Goal: Task Accomplishment & Management: Complete application form

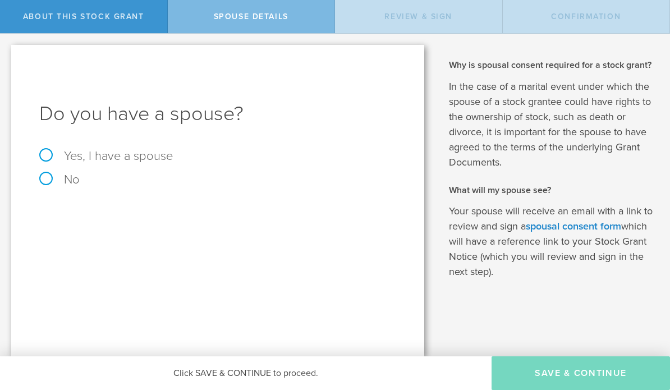
click at [4, 42] on input "Yes, I have a spouse" at bounding box center [3, 43] width 7 height 18
click at [47, 161] on label "Yes, I have a spouse" at bounding box center [217, 156] width 357 height 12
click at [39, 157] on label "Yes, I have a spouse" at bounding box center [217, 156] width 357 height 12
click at [4, 42] on input "Yes, I have a spouse" at bounding box center [3, 43] width 7 height 18
click at [42, 160] on label "Yes, I have a spouse" at bounding box center [217, 156] width 357 height 12
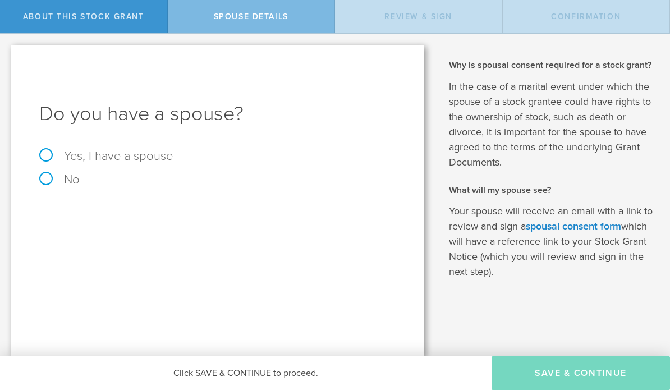
click at [4, 42] on input "Yes, I have a spouse" at bounding box center [3, 43] width 7 height 18
click at [48, 153] on label "Yes, I have a spouse" at bounding box center [217, 156] width 357 height 12
click at [4, 42] on input "Yes, I have a spouse" at bounding box center [3, 43] width 7 height 18
click at [39, 157] on label "Yes, I have a spouse" at bounding box center [217, 156] width 357 height 12
click at [4, 42] on input "Yes, I have a spouse" at bounding box center [3, 43] width 7 height 18
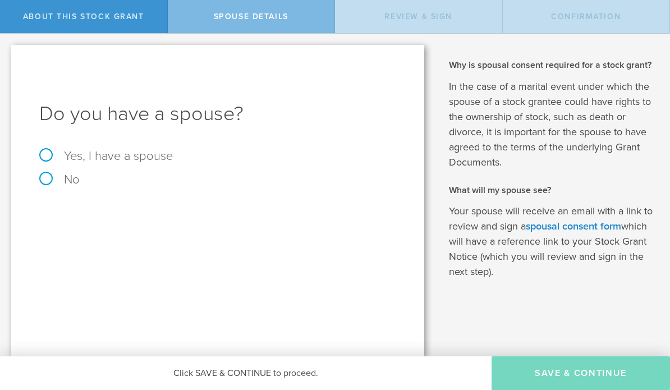
click at [48, 158] on label "Yes, I have a spouse" at bounding box center [217, 156] width 357 height 12
click at [4, 42] on input "Yes, I have a spouse" at bounding box center [3, 43] width 7 height 18
click at [47, 156] on label "Yes, I have a spouse" at bounding box center [217, 156] width 357 height 12
click at [4, 42] on input "Yes, I have a spouse" at bounding box center [3, 43] width 7 height 18
click at [47, 161] on label "Yes, I have a spouse" at bounding box center [217, 156] width 357 height 12
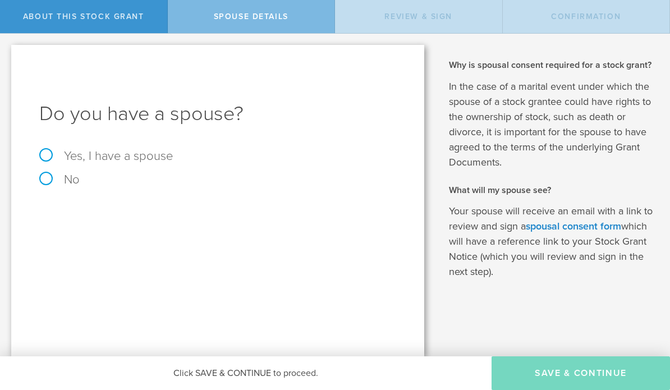
click at [39, 162] on label "Yes, I have a spouse" at bounding box center [217, 156] width 357 height 12
click at [47, 157] on label "Yes, I have a spouse" at bounding box center [217, 156] width 357 height 12
click at [4, 42] on input "Yes, I have a spouse" at bounding box center [3, 43] width 7 height 18
click at [43, 156] on label "Yes, I have a spouse" at bounding box center [217, 156] width 357 height 12
click at [4, 42] on input "Yes, I have a spouse" at bounding box center [3, 43] width 7 height 18
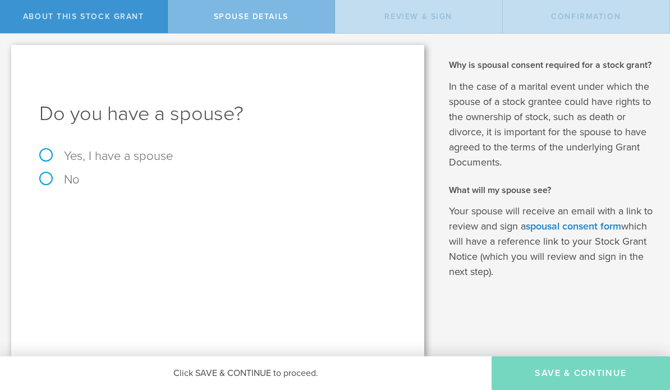
click at [48, 157] on label "Yes, I have a spouse" at bounding box center [217, 156] width 357 height 12
click at [88, 158] on label "Yes, I have a spouse" at bounding box center [217, 156] width 357 height 12
click at [4, 42] on input "Yes, I have a spouse" at bounding box center [3, 43] width 7 height 18
click at [92, 159] on label "Yes, I have a spouse" at bounding box center [217, 156] width 357 height 12
click at [4, 42] on input "Yes, I have a spouse" at bounding box center [3, 43] width 7 height 18
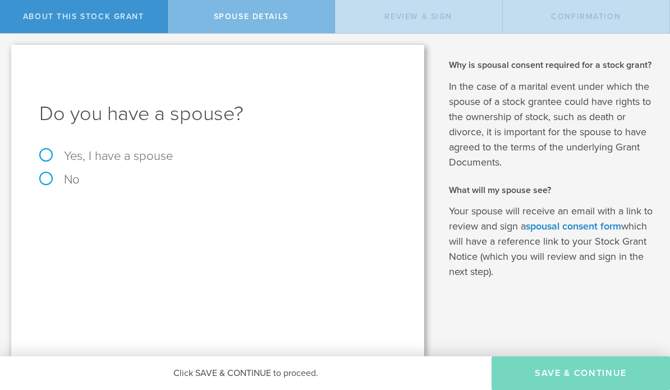
click at [92, 159] on label "Yes, I have a spouse" at bounding box center [217, 156] width 357 height 12
click at [4, 42] on input "Yes, I have a spouse" at bounding box center [3, 43] width 7 height 18
click at [42, 157] on label "Yes, I have a spouse" at bounding box center [217, 156] width 357 height 12
click at [4, 42] on input "Yes, I have a spouse" at bounding box center [3, 43] width 7 height 18
click at [50, 161] on label "Yes, I have a spouse" at bounding box center [217, 156] width 357 height 12
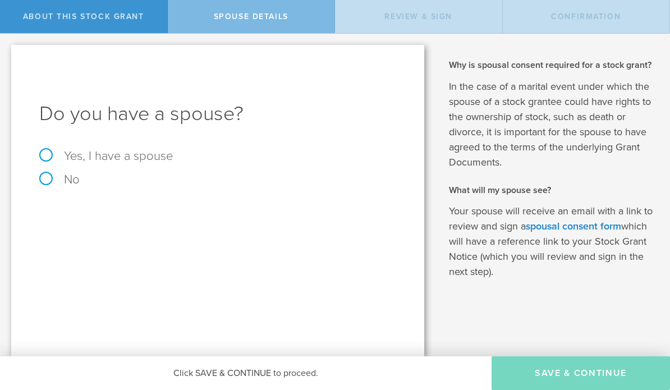
click at [51, 161] on label "Yes, I have a spouse" at bounding box center [217, 156] width 357 height 12
click at [49, 159] on label "Yes, I have a spouse" at bounding box center [217, 156] width 357 height 12
click at [46, 159] on label "Yes, I have a spouse" at bounding box center [217, 156] width 357 height 12
click at [90, 150] on label "Yes, I have a spouse" at bounding box center [217, 156] width 357 height 12
click at [88, 162] on label "Yes, I have a spouse" at bounding box center [217, 156] width 357 height 12
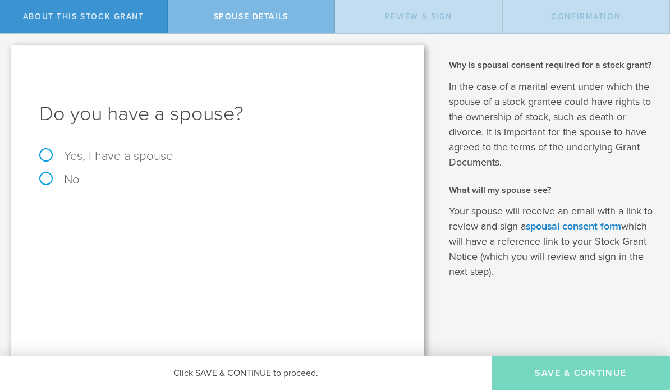
click at [4, 42] on input "Yes, I have a spouse" at bounding box center [3, 43] width 7 height 18
click at [39, 161] on label "Yes, I have a spouse" at bounding box center [217, 156] width 357 height 12
click at [51, 156] on label "Yes, I have a spouse" at bounding box center [217, 156] width 357 height 12
click at [50, 156] on label "Yes, I have a spouse" at bounding box center [217, 156] width 357 height 12
click at [49, 149] on form "Do you have a spouse? Yes, I have a spouse No" at bounding box center [217, 142] width 357 height 85
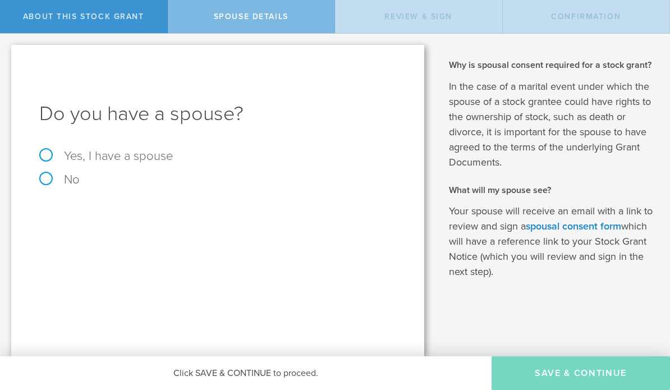
click at [4, 42] on input "Yes, I have a spouse" at bounding box center [3, 43] width 7 height 18
click at [47, 154] on label "Yes, I have a spouse" at bounding box center [217, 156] width 357 height 12
click at [4, 42] on input "Yes, I have a spouse" at bounding box center [3, 43] width 7 height 18
click at [47, 154] on label "Yes, I have a spouse" at bounding box center [217, 156] width 357 height 12
click at [4, 42] on input "Yes, I have a spouse" at bounding box center [3, 43] width 7 height 18
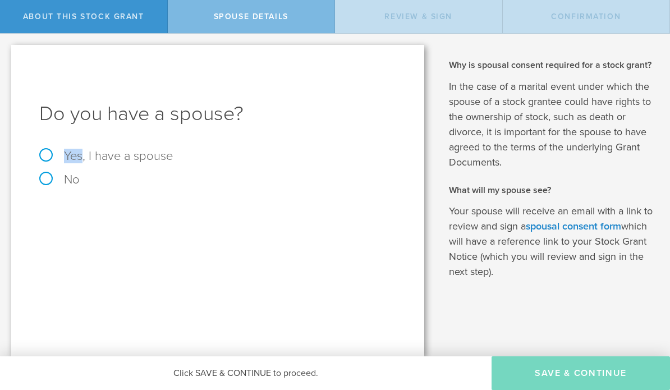
click at [47, 154] on label "Yes, I have a spouse" at bounding box center [217, 156] width 357 height 12
click at [4, 42] on input "Yes, I have a spouse" at bounding box center [3, 43] width 7 height 18
click at [47, 154] on label "Yes, I have a spouse" at bounding box center [217, 156] width 357 height 12
click at [4, 42] on input "Yes, I have a spouse" at bounding box center [3, 43] width 7 height 18
click at [47, 154] on label "Yes, I have a spouse" at bounding box center [217, 156] width 357 height 12
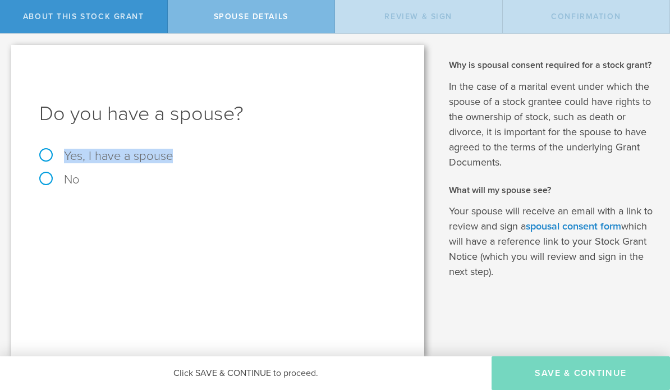
click at [4, 42] on input "Yes, I have a spouse" at bounding box center [3, 43] width 7 height 18
click at [47, 154] on label "Yes, I have a spouse" at bounding box center [217, 156] width 357 height 12
click at [4, 42] on input "Yes, I have a spouse" at bounding box center [3, 43] width 7 height 18
click at [47, 154] on label "Yes, I have a spouse" at bounding box center [217, 156] width 357 height 12
click at [4, 42] on input "Yes, I have a spouse" at bounding box center [3, 43] width 7 height 18
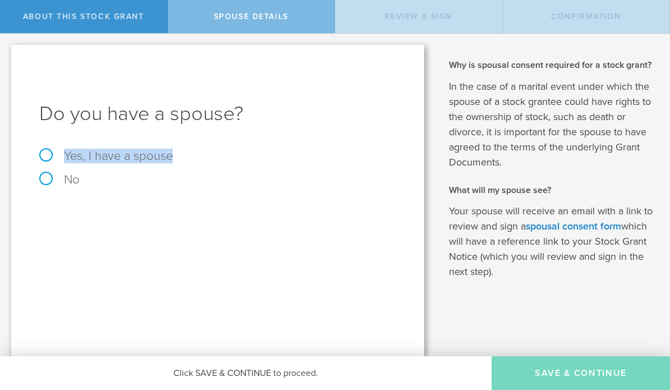
click at [47, 154] on label "Yes, I have a spouse" at bounding box center [217, 156] width 357 height 12
click at [4, 42] on input "Yes, I have a spouse" at bounding box center [3, 43] width 7 height 18
click at [47, 154] on label "Yes, I have a spouse" at bounding box center [217, 156] width 357 height 12
click at [4, 42] on input "Yes, I have a spouse" at bounding box center [3, 43] width 7 height 18
click at [47, 154] on label "Yes, I have a spouse" at bounding box center [217, 156] width 357 height 12
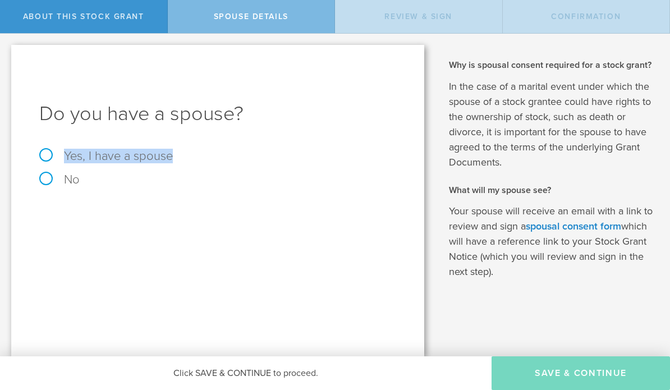
click at [4, 42] on input "Yes, I have a spouse" at bounding box center [3, 43] width 7 height 18
click at [70, 155] on label "Yes, I have a spouse" at bounding box center [217, 156] width 357 height 12
click at [4, 42] on input "No" at bounding box center [3, 43] width 7 height 18
click at [67, 180] on label "No" at bounding box center [217, 179] width 357 height 12
click at [4, 42] on input "Yes, I have a spouse" at bounding box center [3, 43] width 7 height 18
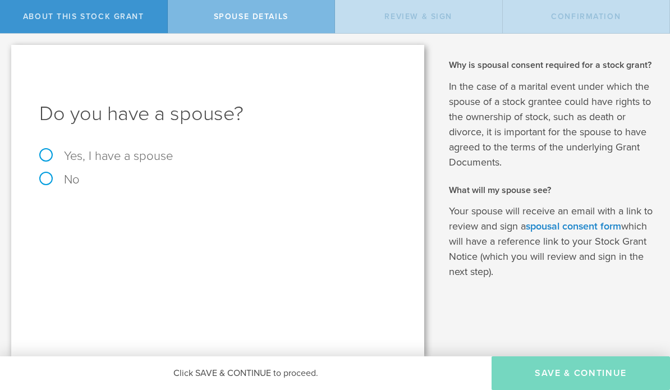
click at [71, 150] on label "Yes, I have a spouse" at bounding box center [217, 156] width 357 height 12
click at [4, 42] on input "Yes, I have a spouse" at bounding box center [3, 43] width 7 height 18
click at [71, 150] on label "Yes, I have a spouse" at bounding box center [217, 156] width 357 height 12
click at [4, 42] on input "Yes, I have a spouse" at bounding box center [3, 43] width 7 height 18
click at [71, 150] on label "Yes, I have a spouse" at bounding box center [217, 156] width 357 height 12
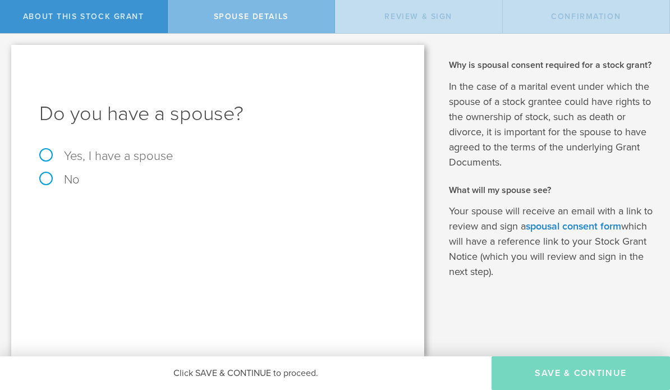
click at [4, 42] on input "Yes, I have a spouse" at bounding box center [3, 43] width 7 height 18
click at [71, 150] on label "Yes, I have a spouse" at bounding box center [217, 156] width 357 height 12
click at [4, 42] on input "Yes, I have a spouse" at bounding box center [3, 43] width 7 height 18
click at [7, 52] on input "Yes, I have a spouse" at bounding box center [3, 43] width 7 height 18
click at [4, 42] on input "Yes, I have a spouse" at bounding box center [3, 43] width 7 height 18
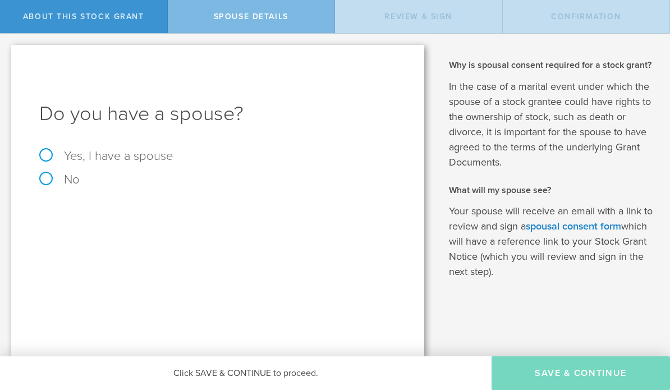
click at [7, 52] on input "Yes, I have a spouse" at bounding box center [3, 43] width 7 height 18
click at [4, 42] on input "Yes, I have a spouse" at bounding box center [3, 43] width 7 height 18
click at [7, 52] on input "Yes, I have a spouse" at bounding box center [3, 43] width 7 height 18
click at [4, 42] on input "Yes, I have a spouse" at bounding box center [3, 43] width 7 height 18
click at [7, 52] on input "Yes, I have a spouse" at bounding box center [3, 43] width 7 height 18
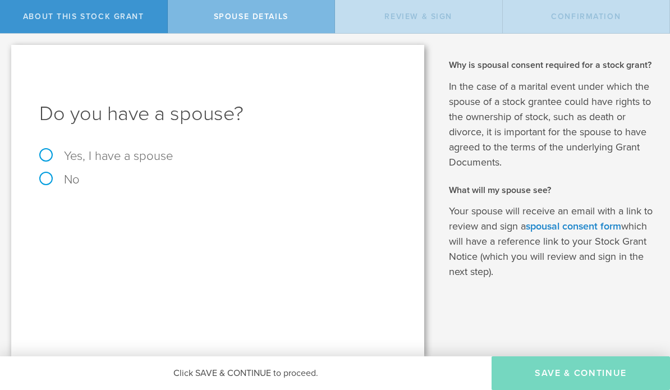
click at [4, 42] on input "Yes, I have a spouse" at bounding box center [3, 43] width 7 height 18
click at [7, 52] on input "Yes, I have a spouse" at bounding box center [3, 43] width 7 height 18
click at [4, 42] on input "Yes, I have a spouse" at bounding box center [3, 43] width 7 height 18
drag, startPoint x: 70, startPoint y: 195, endPoint x: -1, endPoint y: -1, distance: 208.1
click at [0, 0] on html "About this stock grant Spouse Details Review & Sign Confirmation Mariposa Techn…" at bounding box center [335, 195] width 670 height 390
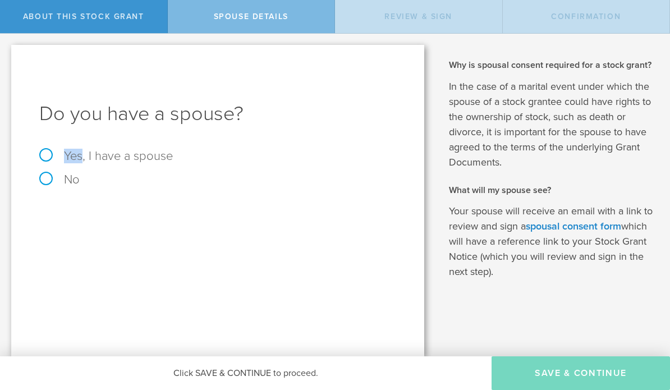
click at [4, 42] on input "Yes, I have a spouse" at bounding box center [3, 43] width 7 height 18
click at [44, 159] on label "Yes, I have a spouse" at bounding box center [217, 156] width 357 height 12
click at [4, 42] on input "Yes, I have a spouse" at bounding box center [3, 43] width 7 height 18
click at [44, 159] on label "Yes, I have a spouse" at bounding box center [217, 156] width 357 height 12
click at [57, 147] on form "Do you have a spouse? Yes, I have a spouse No" at bounding box center [217, 142] width 357 height 85
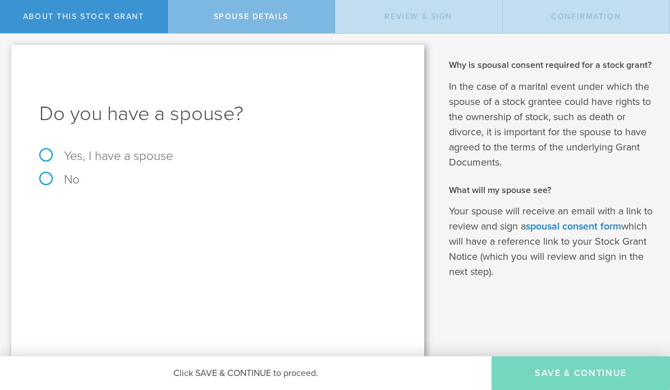
click at [4, 42] on input "Yes, I have a spouse" at bounding box center [3, 43] width 7 height 18
click at [66, 159] on label "Yes, I have a spouse" at bounding box center [217, 156] width 357 height 12
click at [4, 42] on input "Yes, I have a spouse" at bounding box center [3, 43] width 7 height 18
click at [60, 151] on label "Yes, I have a spouse" at bounding box center [217, 156] width 357 height 12
click at [37, 145] on div "Do you have a spouse? Yes, I have a spouse No" at bounding box center [217, 201] width 413 height 312
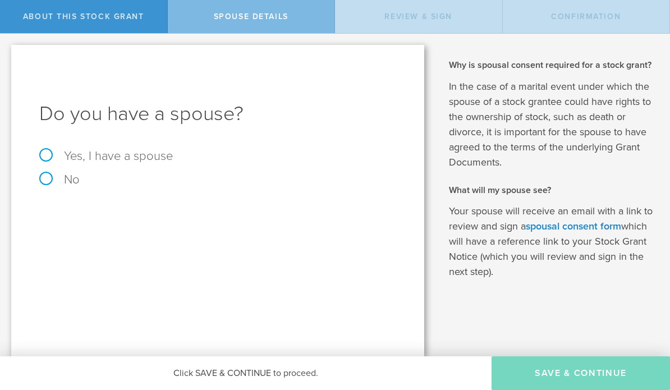
click at [34, 152] on div "Do you have a spouse? Yes, I have a spouse No" at bounding box center [217, 201] width 413 height 312
click at [4, 42] on input "Yes, I have a spouse" at bounding box center [3, 43] width 7 height 18
click at [42, 152] on label "Yes, I have a spouse" at bounding box center [217, 156] width 357 height 12
click at [4, 42] on input "Yes, I have a spouse" at bounding box center [3, 43] width 7 height 18
click at [53, 150] on label "Yes, I have a spouse" at bounding box center [217, 156] width 357 height 12
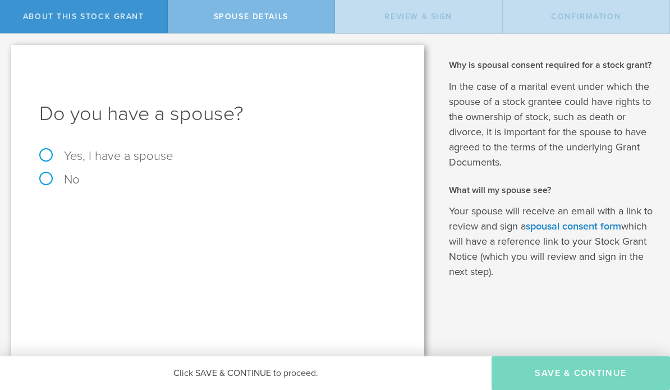
click at [4, 42] on input "Yes, I have a spouse" at bounding box center [3, 43] width 7 height 18
click at [48, 153] on label "Yes, I have a spouse" at bounding box center [217, 156] width 357 height 12
click at [38, 166] on div "Do you have a spouse? Yes, I have a spouse No" at bounding box center [217, 201] width 413 height 312
click at [47, 159] on label "Yes, I have a spouse" at bounding box center [217, 156] width 357 height 12
click at [45, 158] on label "Yes, I have a spouse" at bounding box center [217, 156] width 357 height 12
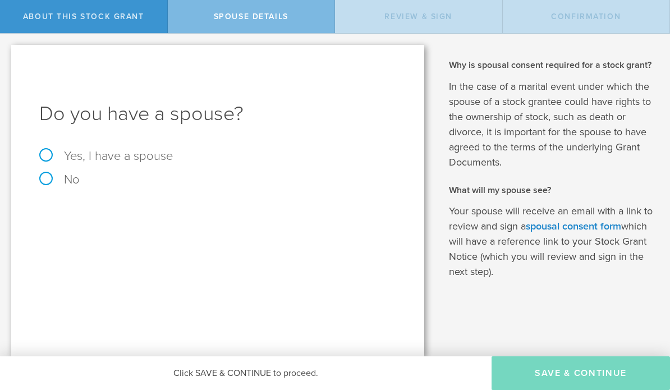
click at [4, 42] on input "Yes, I have a spouse" at bounding box center [3, 43] width 7 height 18
click at [52, 156] on label "Yes, I have a spouse" at bounding box center [217, 156] width 357 height 12
click at [4, 42] on input "Yes, I have a spouse" at bounding box center [3, 43] width 7 height 18
click at [45, 156] on label "Yes, I have a spouse" at bounding box center [217, 156] width 357 height 12
click at [4, 42] on input "Yes, I have a spouse" at bounding box center [3, 43] width 7 height 18
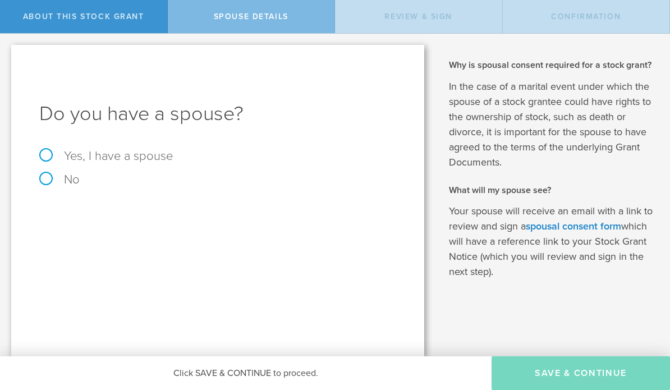
click at [45, 151] on label "Yes, I have a spouse" at bounding box center [217, 156] width 357 height 12
click at [4, 42] on input "Yes, I have a spouse" at bounding box center [3, 43] width 7 height 18
click at [52, 156] on label "Yes, I have a spouse" at bounding box center [217, 156] width 357 height 12
click at [51, 156] on label "Yes, I have a spouse" at bounding box center [217, 156] width 357 height 12
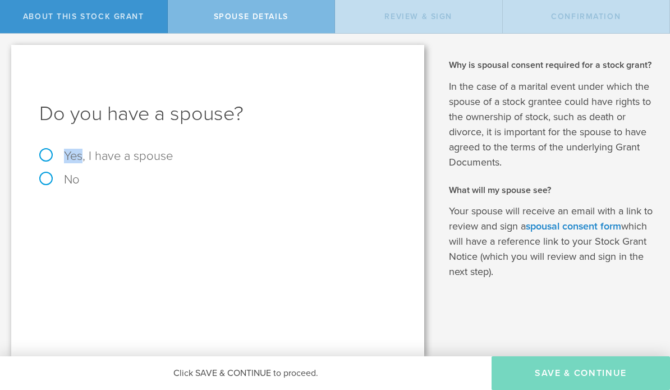
click at [4, 42] on input "Yes, I have a spouse" at bounding box center [3, 43] width 7 height 18
click at [44, 153] on label "Yes, I have a spouse" at bounding box center [217, 156] width 357 height 12
click at [37, 161] on div "Do you have a spouse? Yes, I have a spouse No" at bounding box center [217, 201] width 413 height 312
click at [39, 151] on label "Yes, I have a spouse" at bounding box center [217, 156] width 357 height 12
click at [4, 42] on input "Yes, I have a spouse" at bounding box center [3, 43] width 7 height 18
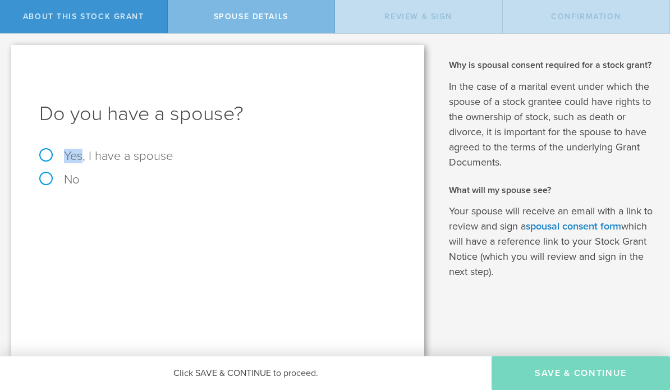
click at [4, 42] on input "Yes, I have a spouse" at bounding box center [3, 43] width 7 height 18
click at [44, 150] on label "Yes, I have a spouse" at bounding box center [217, 156] width 357 height 12
click at [182, 175] on label "No" at bounding box center [217, 179] width 357 height 12
click at [4, 42] on input "Yes, I have a spouse" at bounding box center [3, 43] width 7 height 18
click at [56, 157] on label "Yes, I have a spouse" at bounding box center [217, 156] width 357 height 12
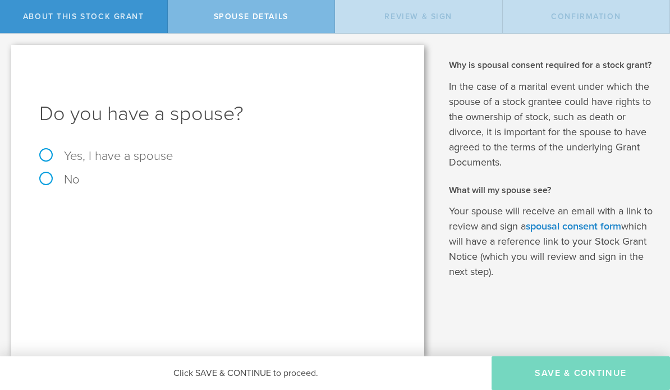
click at [57, 147] on form "Do you have a spouse? Yes, I have a spouse No" at bounding box center [217, 142] width 357 height 85
click at [4, 42] on input "Yes, I have a spouse" at bounding box center [3, 43] width 7 height 18
click at [53, 157] on label "Yes, I have a spouse" at bounding box center [217, 156] width 357 height 12
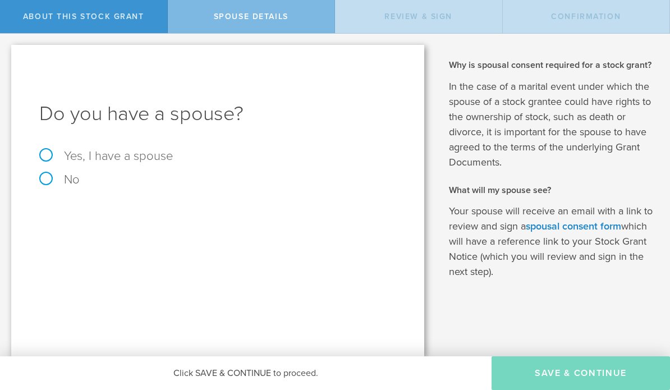
click at [53, 150] on label "Yes, I have a spouse" at bounding box center [217, 156] width 357 height 12
click at [45, 161] on label "Yes, I have a spouse" at bounding box center [217, 156] width 357 height 12
click at [42, 162] on label "Yes, I have a spouse" at bounding box center [217, 156] width 357 height 12
click at [34, 149] on div "Do you have a spouse? Yes, I have a spouse No" at bounding box center [217, 201] width 413 height 312
click at [44, 152] on label "Yes, I have a spouse" at bounding box center [217, 156] width 357 height 12
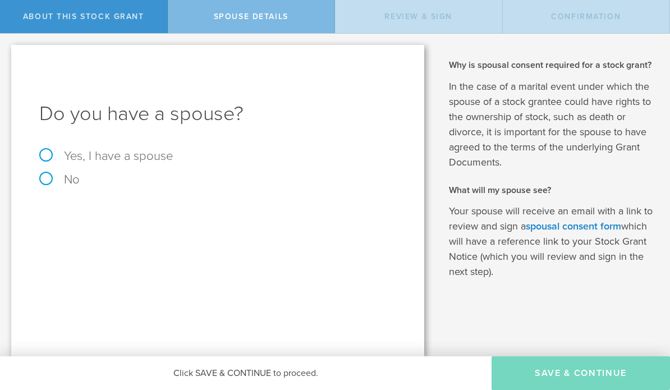
click at [36, 165] on div "Do you have a spouse? Yes, I have a spouse No" at bounding box center [217, 201] width 413 height 312
click at [53, 162] on label "Yes, I have a spouse" at bounding box center [217, 156] width 357 height 12
